Goal: Task Accomplishment & Management: Use online tool/utility

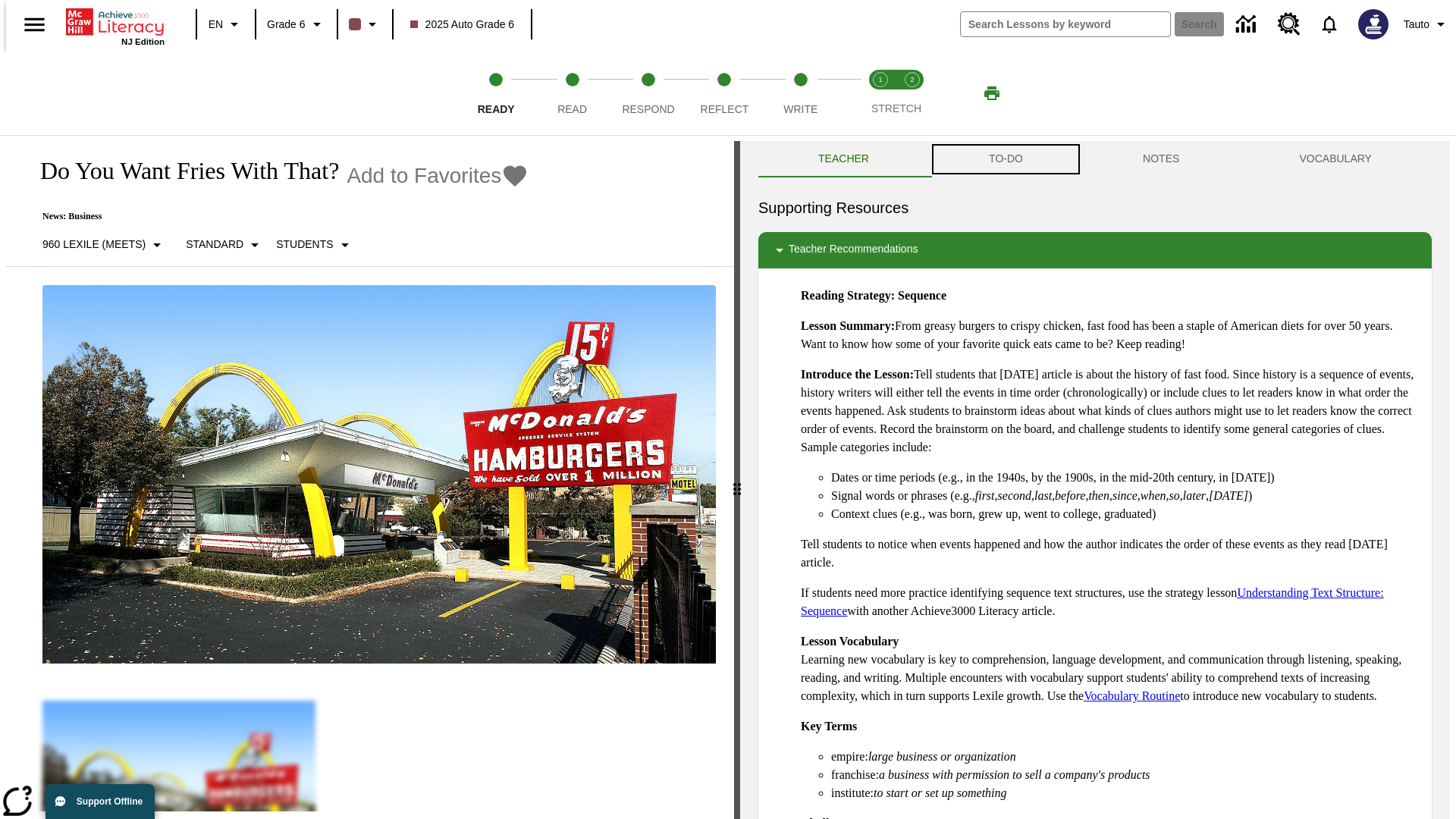
click at [1004, 159] on button "TO-DO" at bounding box center [1005, 159] width 154 height 36
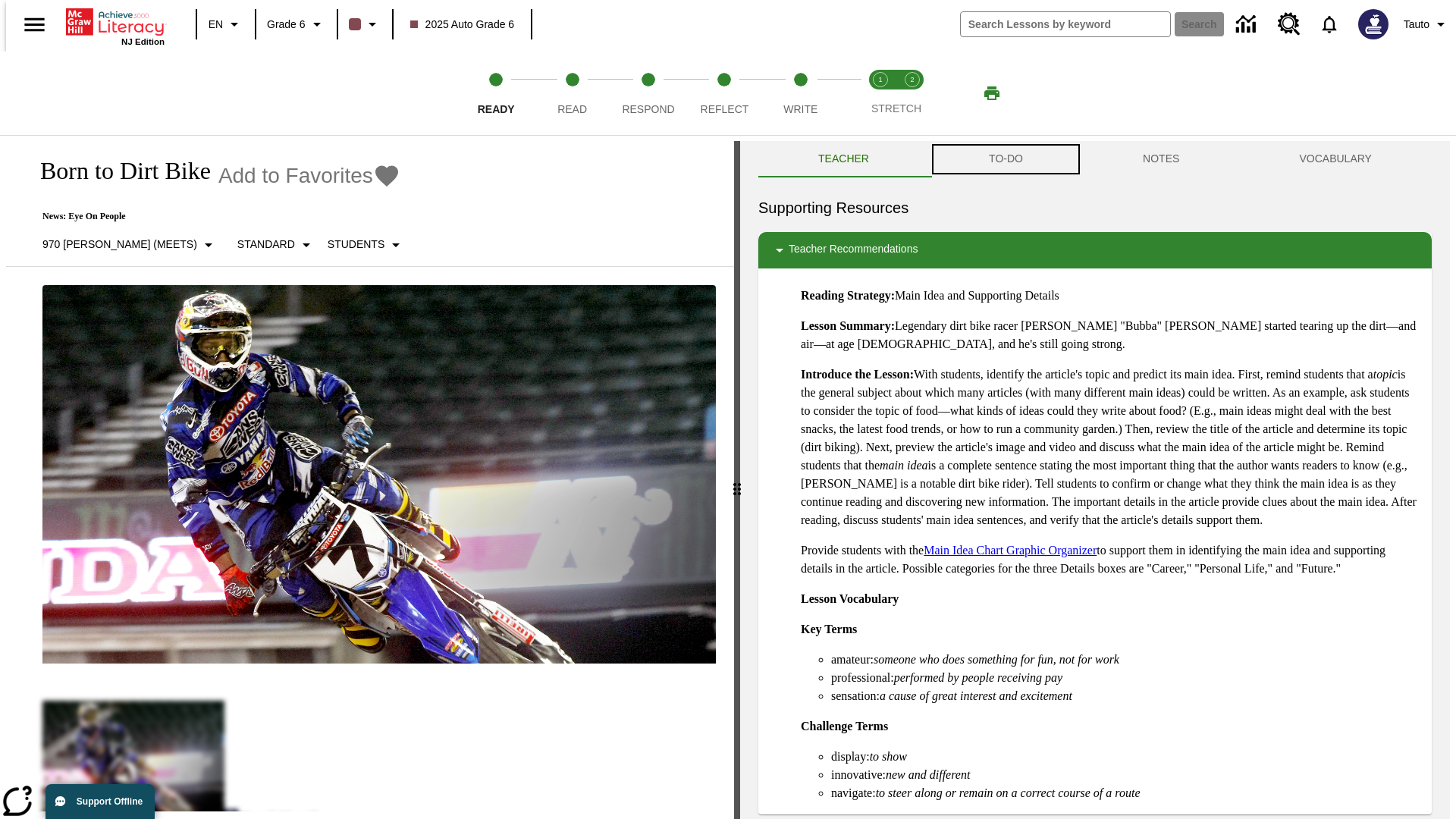
click at [1004, 159] on button "TO-DO" at bounding box center [1005, 159] width 154 height 36
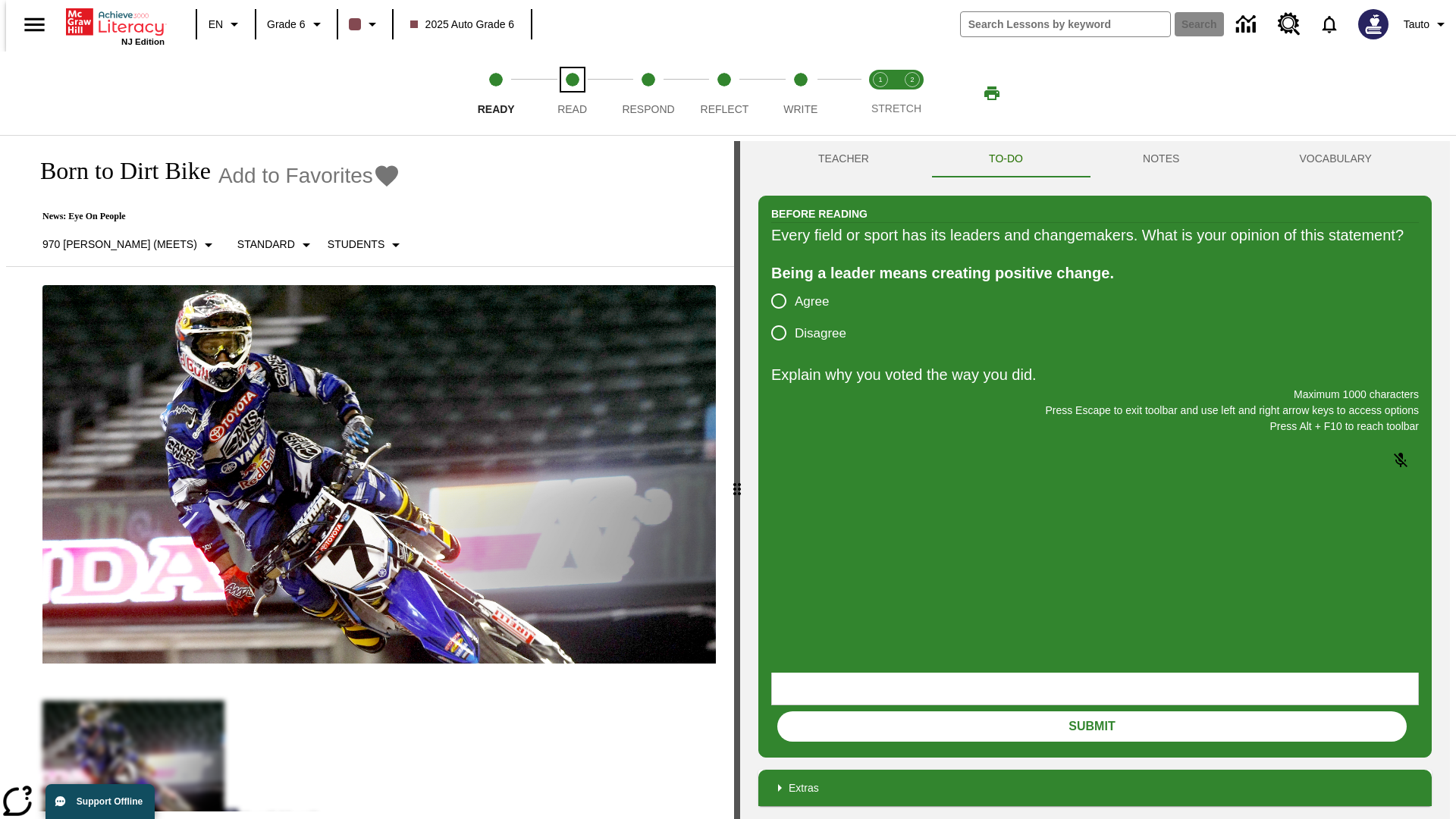
click at [572, 93] on span "Read" at bounding box center [572, 103] width 29 height 28
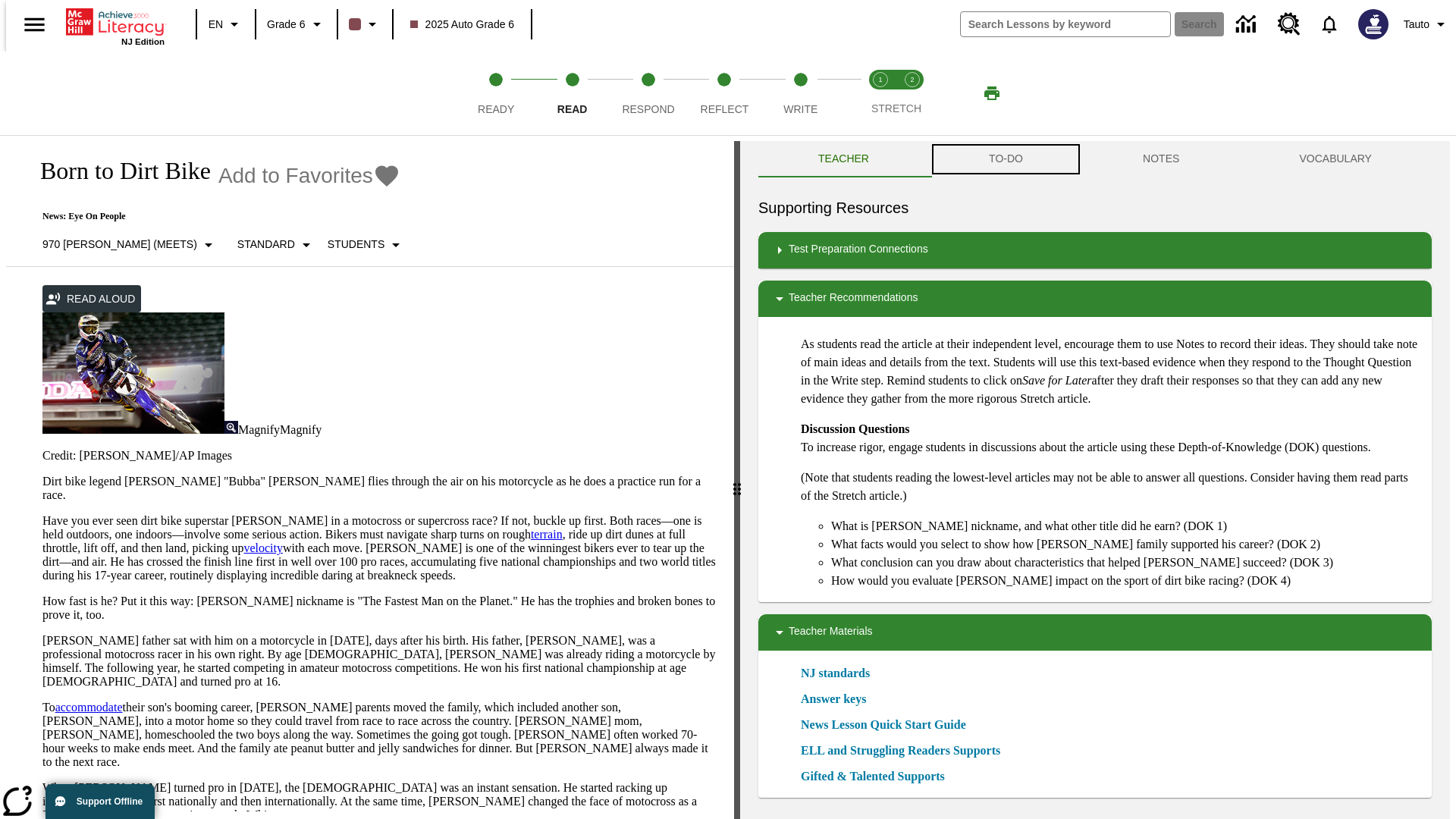
scroll to position [1, 0]
click at [1004, 159] on button "TO-DO" at bounding box center [1005, 158] width 154 height 36
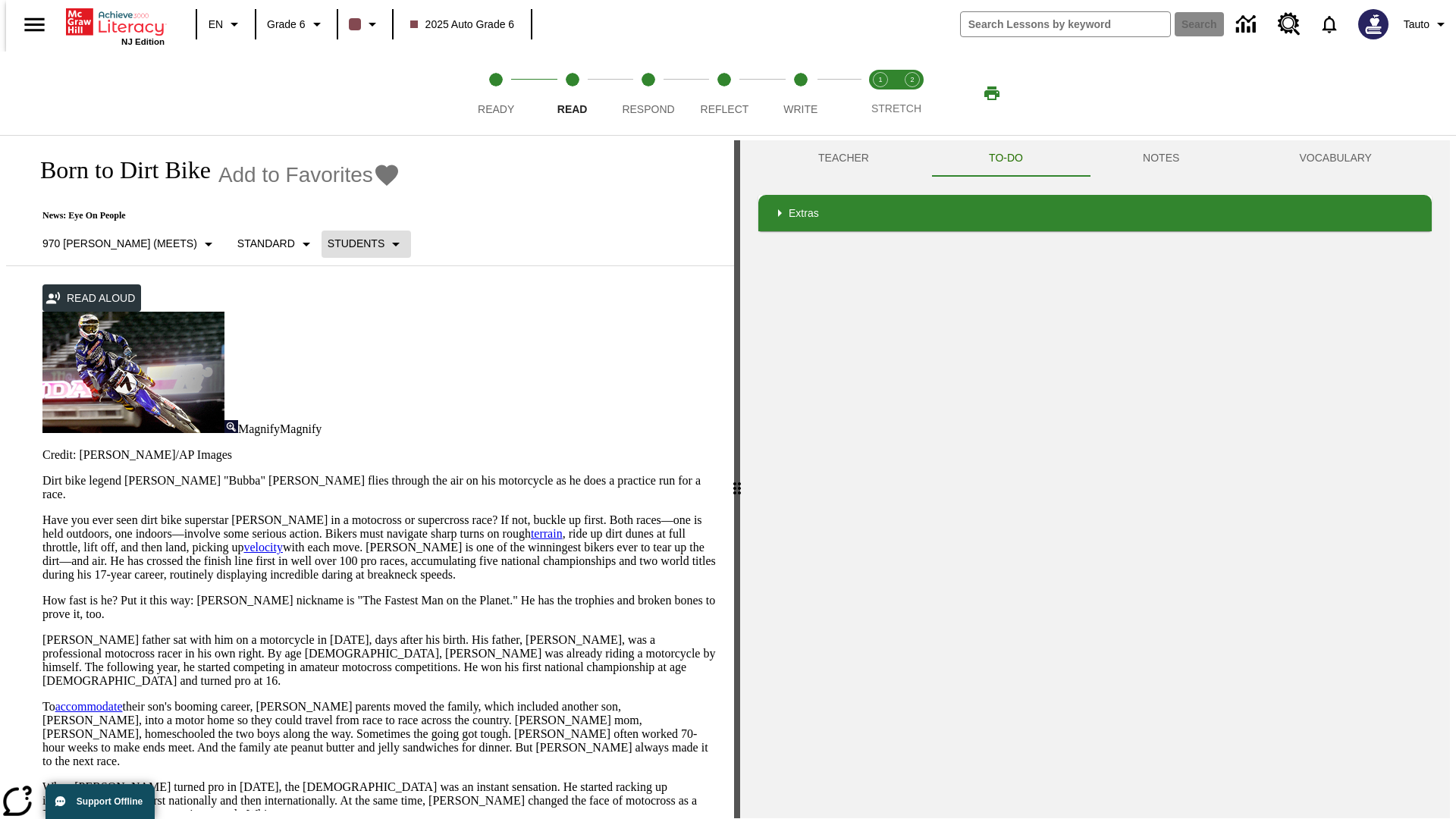
click at [327, 244] on p "Students" at bounding box center [356, 244] width 57 height 16
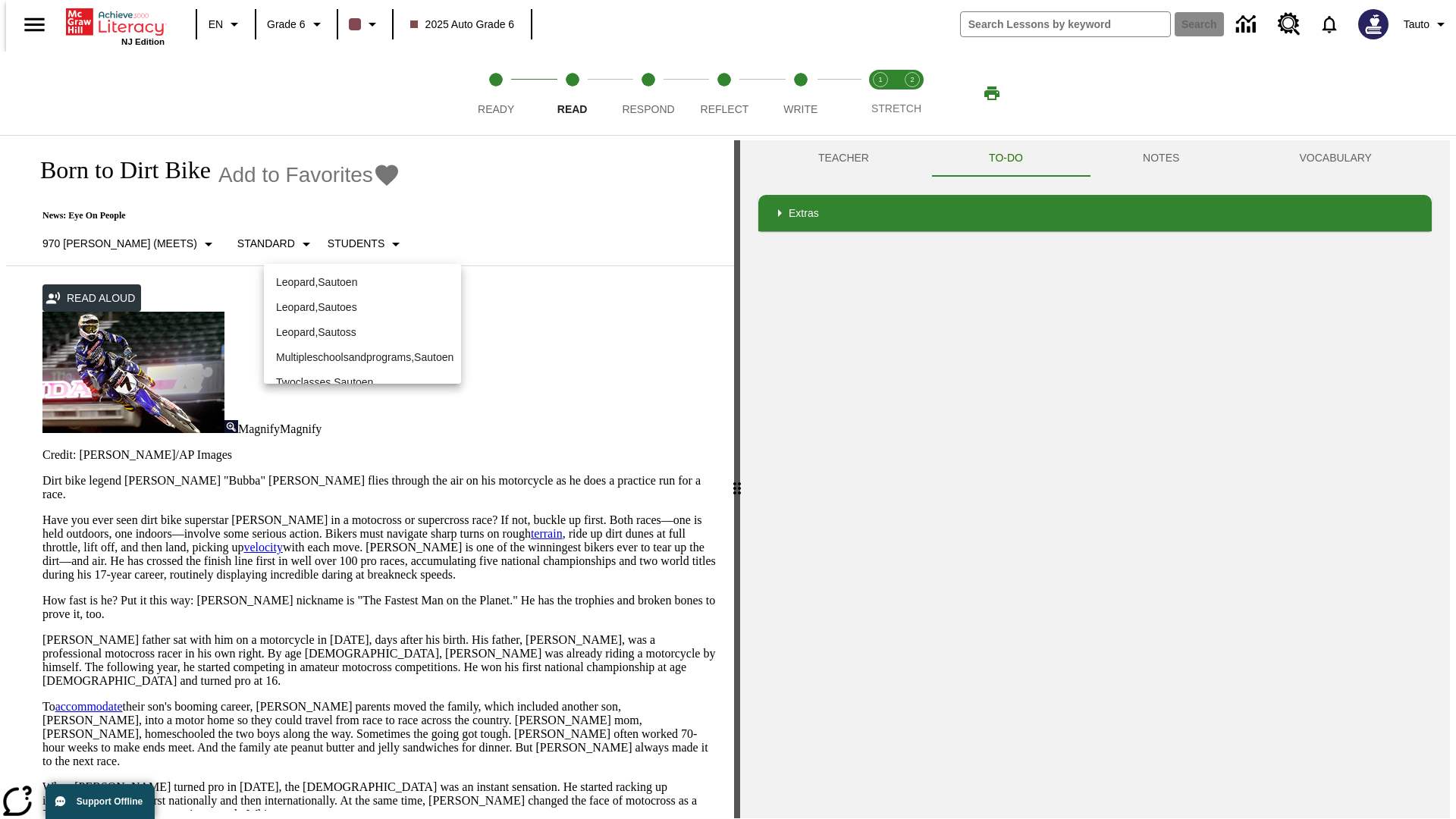
click at [350, 275] on p "Leopard , Sautoen" at bounding box center [362, 282] width 173 height 16
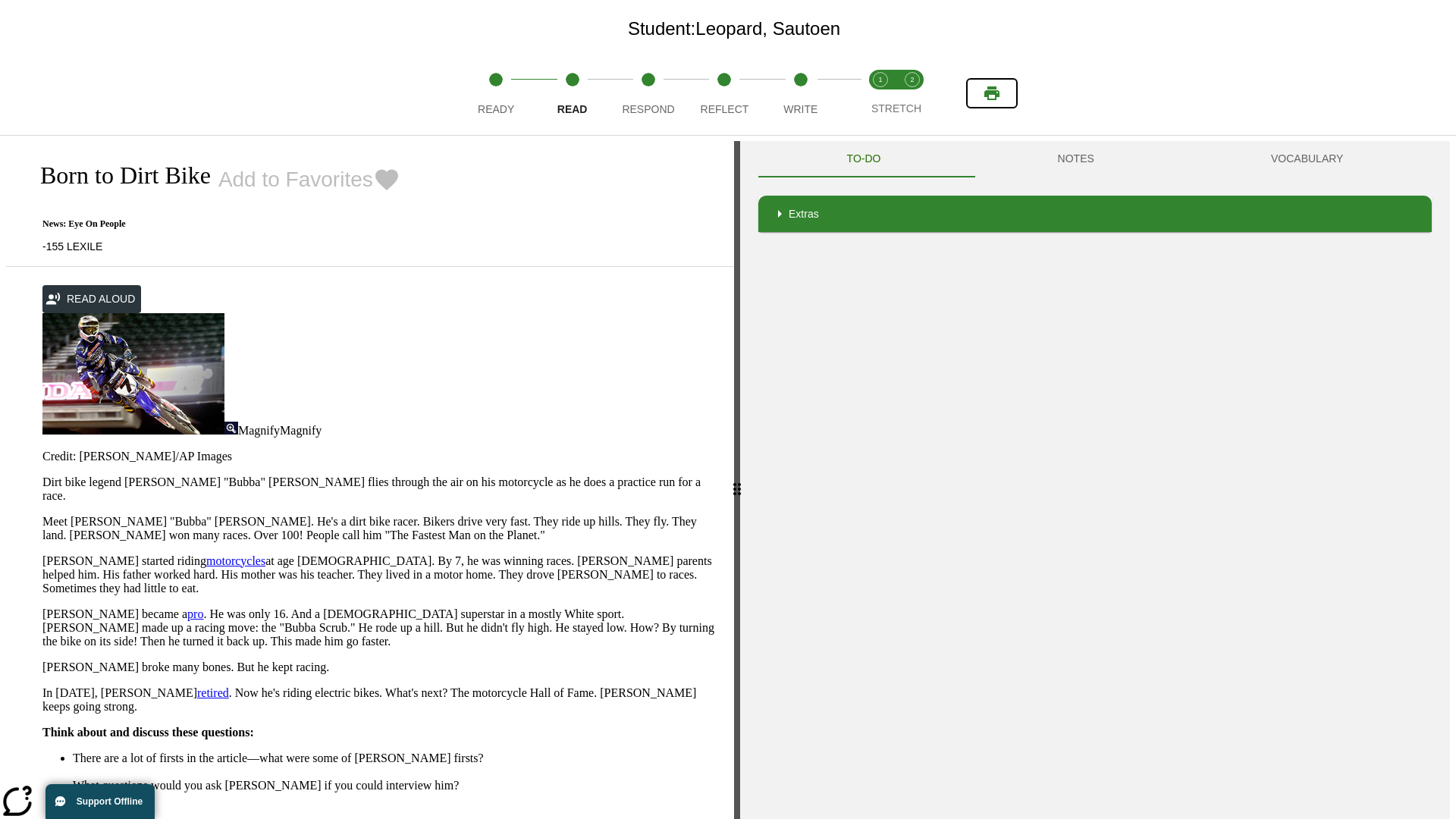
click at [992, 93] on icon "Print" at bounding box center [991, 93] width 15 height 13
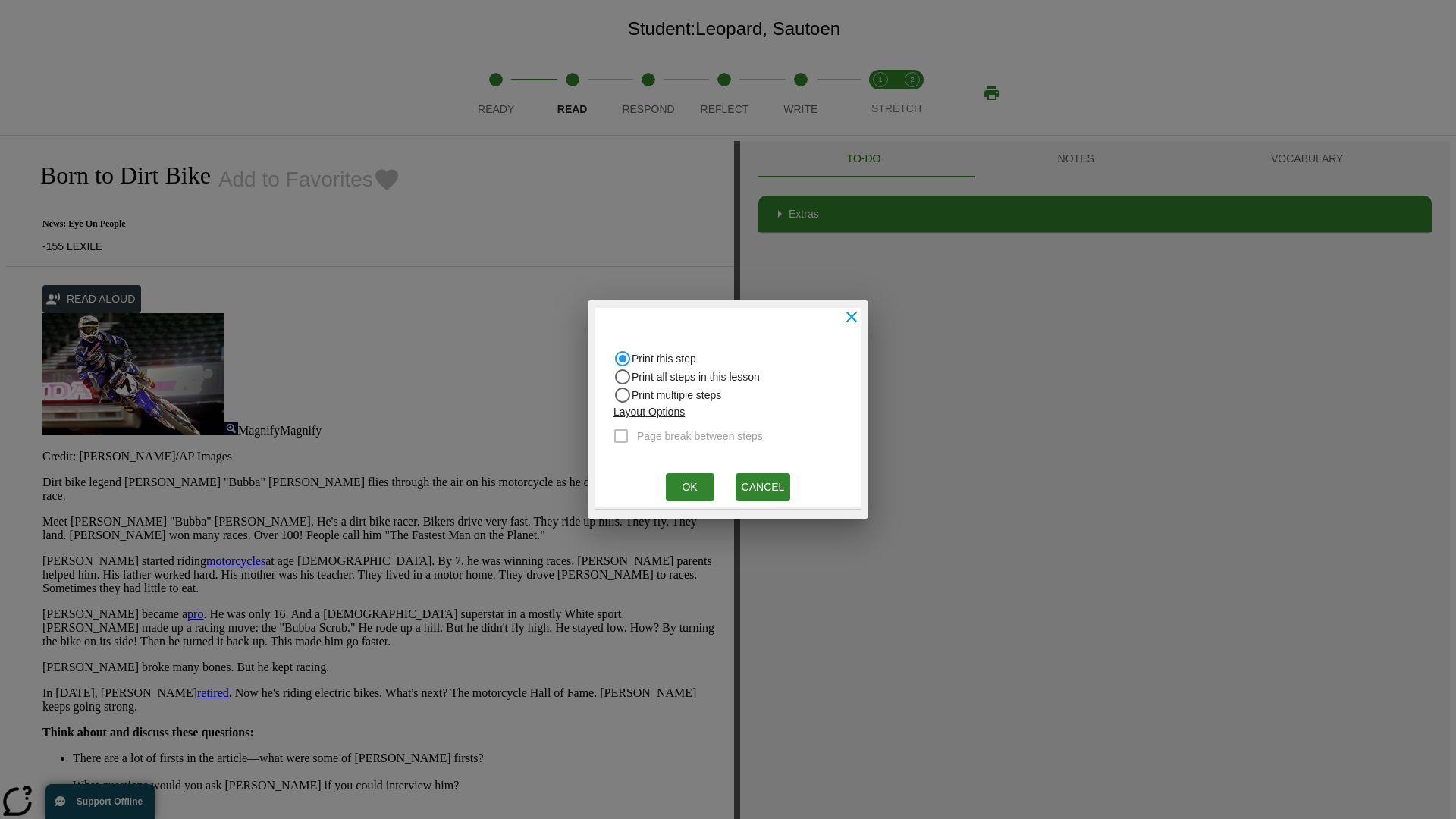
click at [622, 368] on input "Print all steps in this lesson" at bounding box center [622, 358] width 18 height 18
radio input "true"
radio input "false"
checkbox input "true"
click at [690, 487] on button "Ok" at bounding box center [690, 487] width 48 height 28
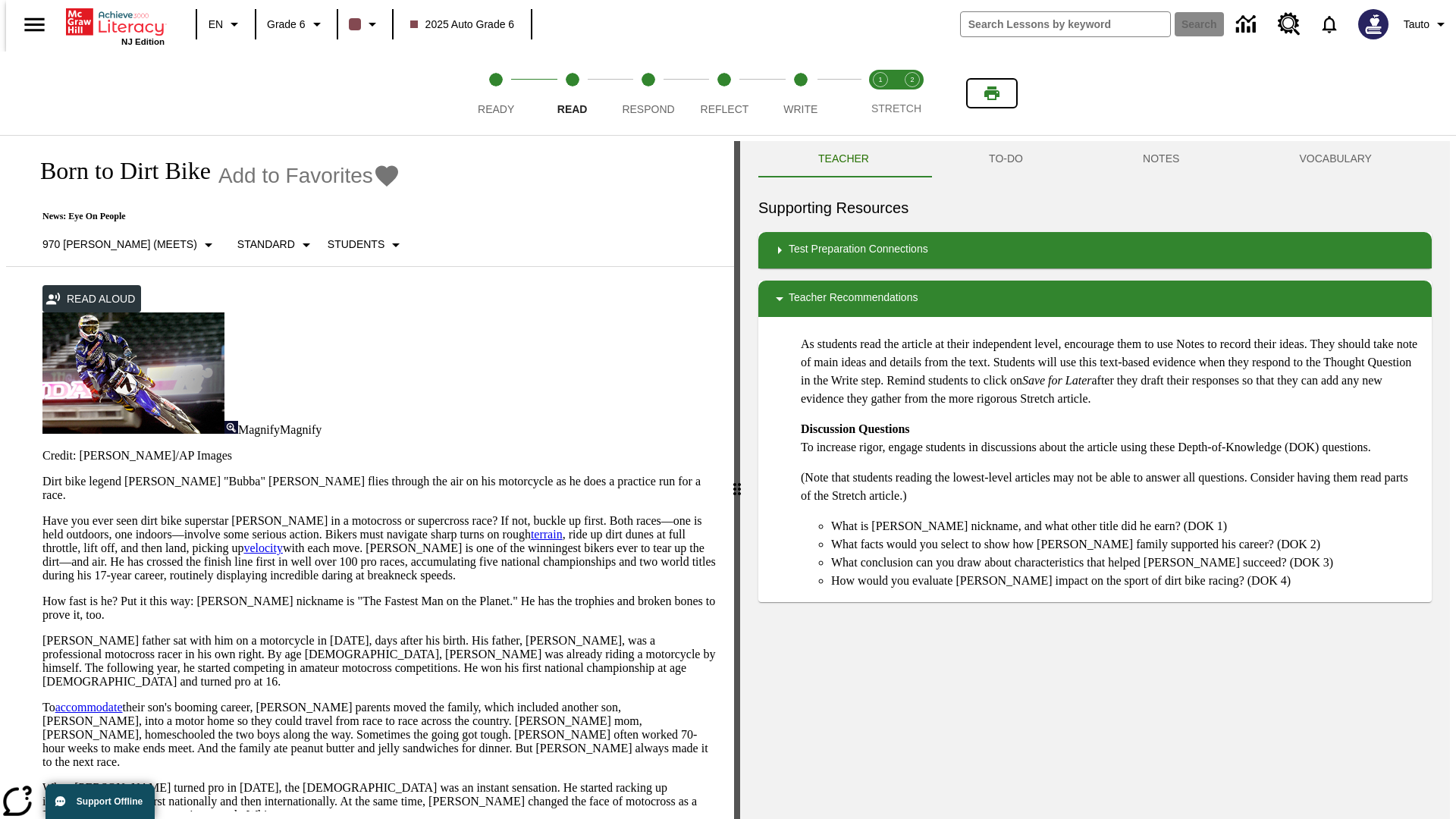
click at [992, 93] on icon "Print" at bounding box center [991, 93] width 15 height 13
